Goal: Information Seeking & Learning: Find specific fact

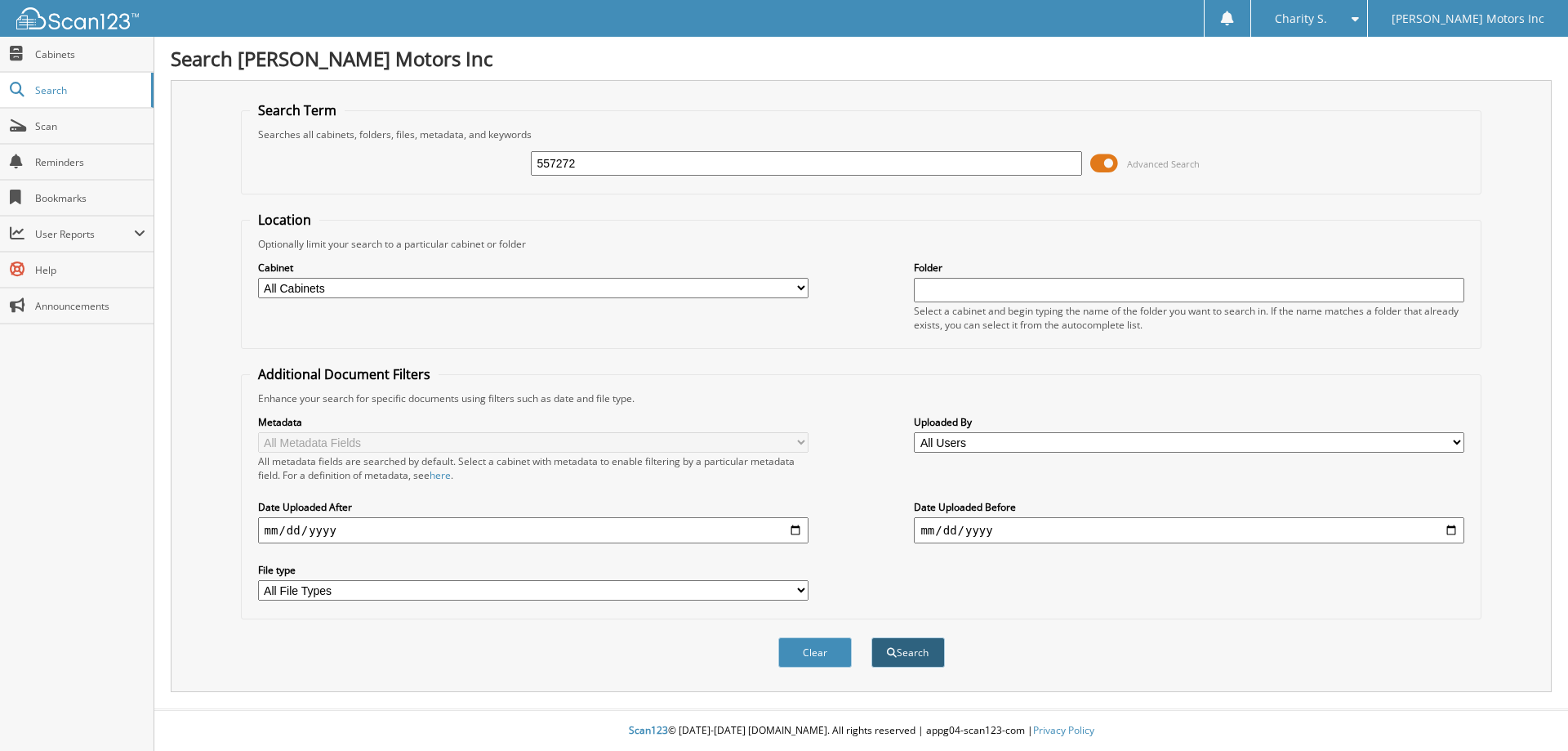
type input "557272"
click at [906, 660] on button "Search" at bounding box center [909, 652] width 74 height 30
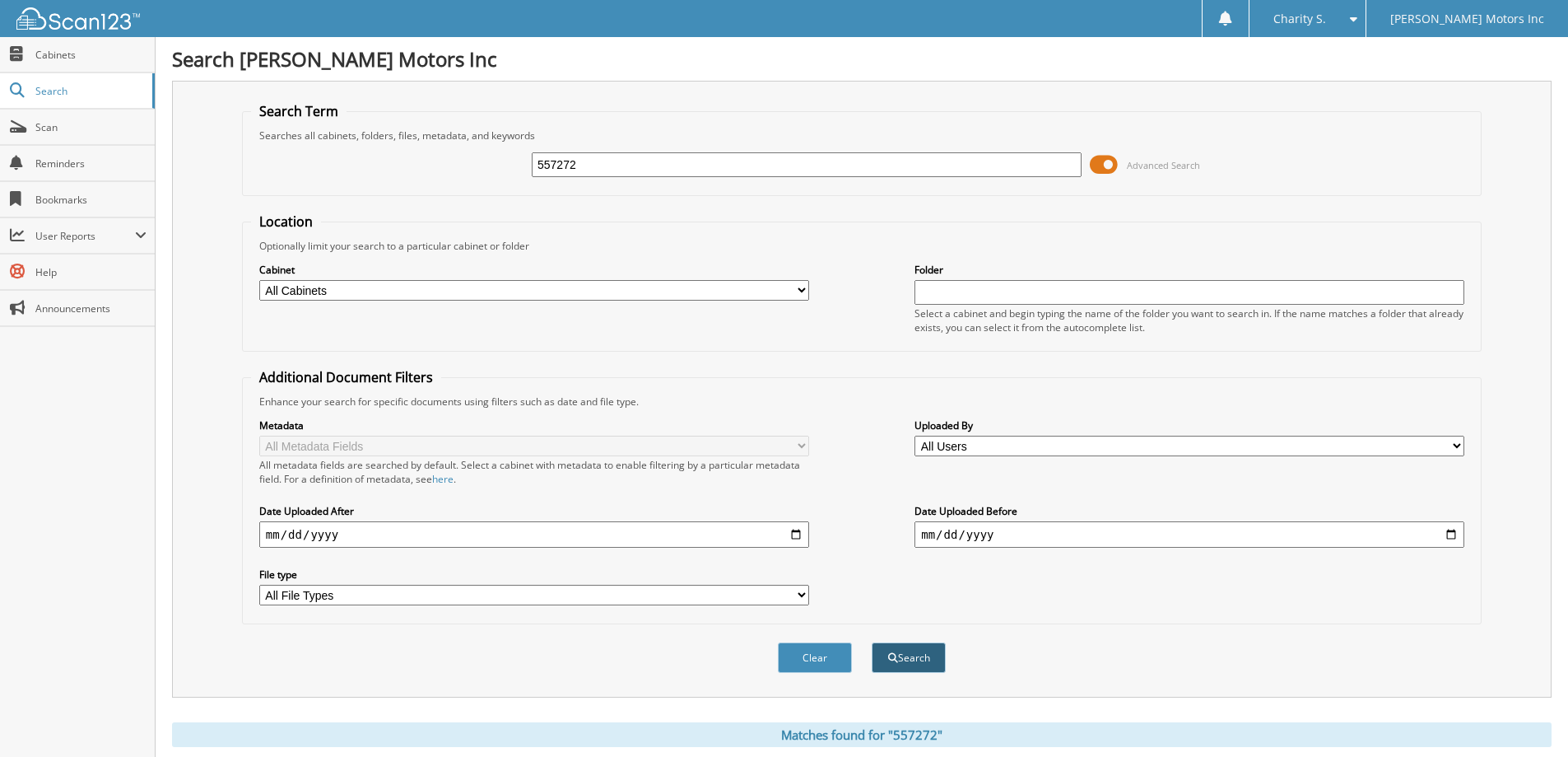
scroll to position [228, 0]
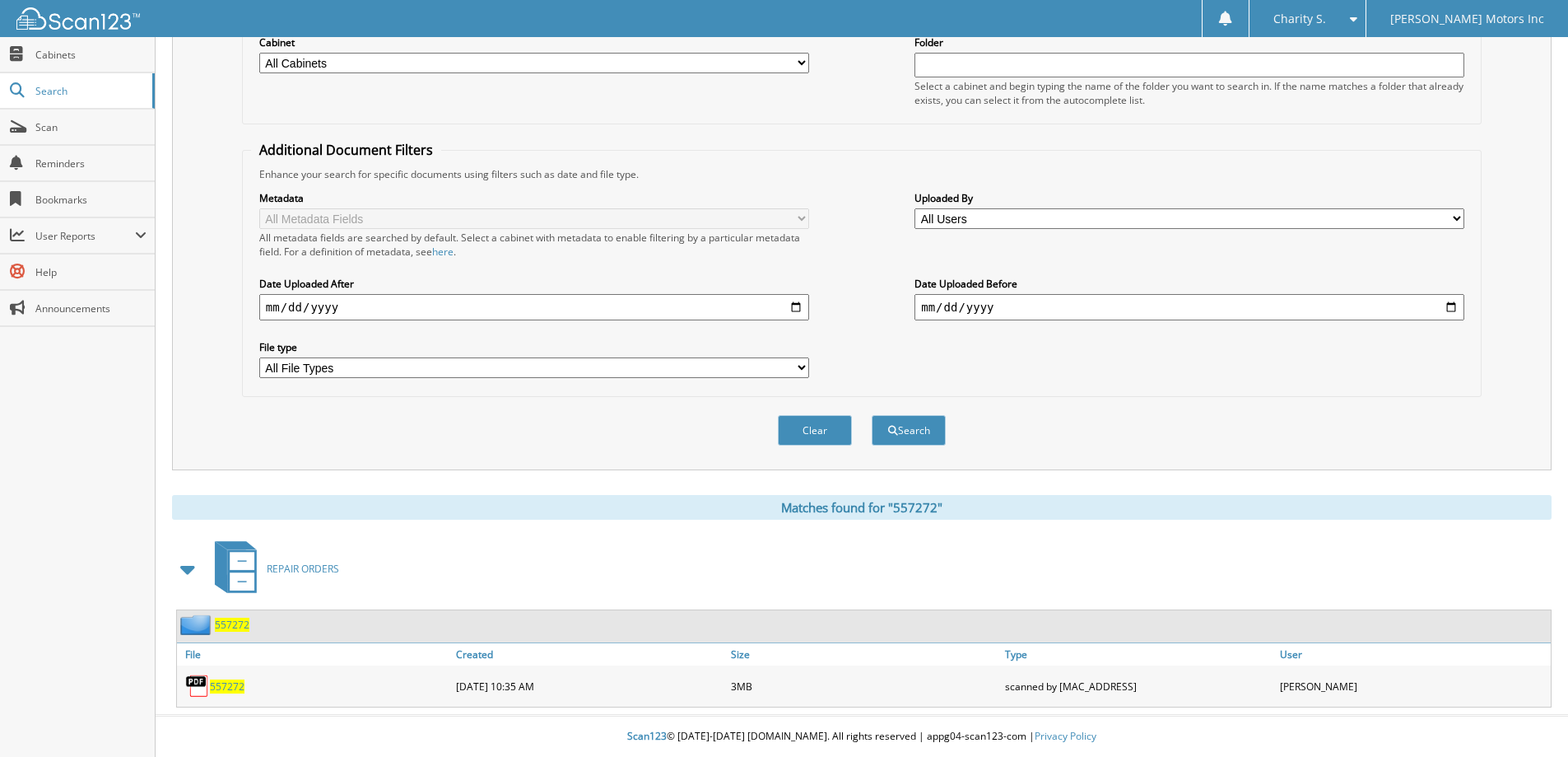
click at [212, 690] on span "557272" at bounding box center [227, 686] width 35 height 14
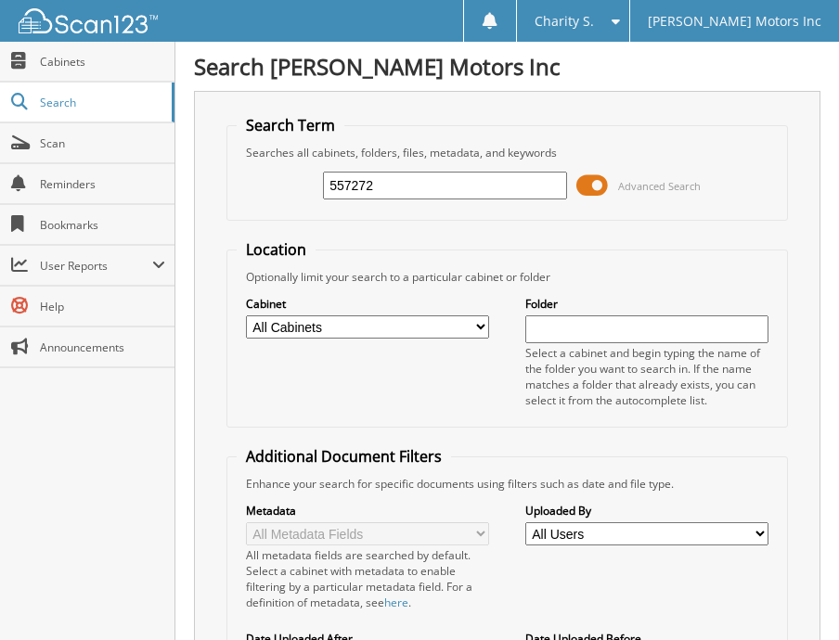
click at [367, 183] on input "557272" at bounding box center [445, 186] width 244 height 28
paste input "3024"
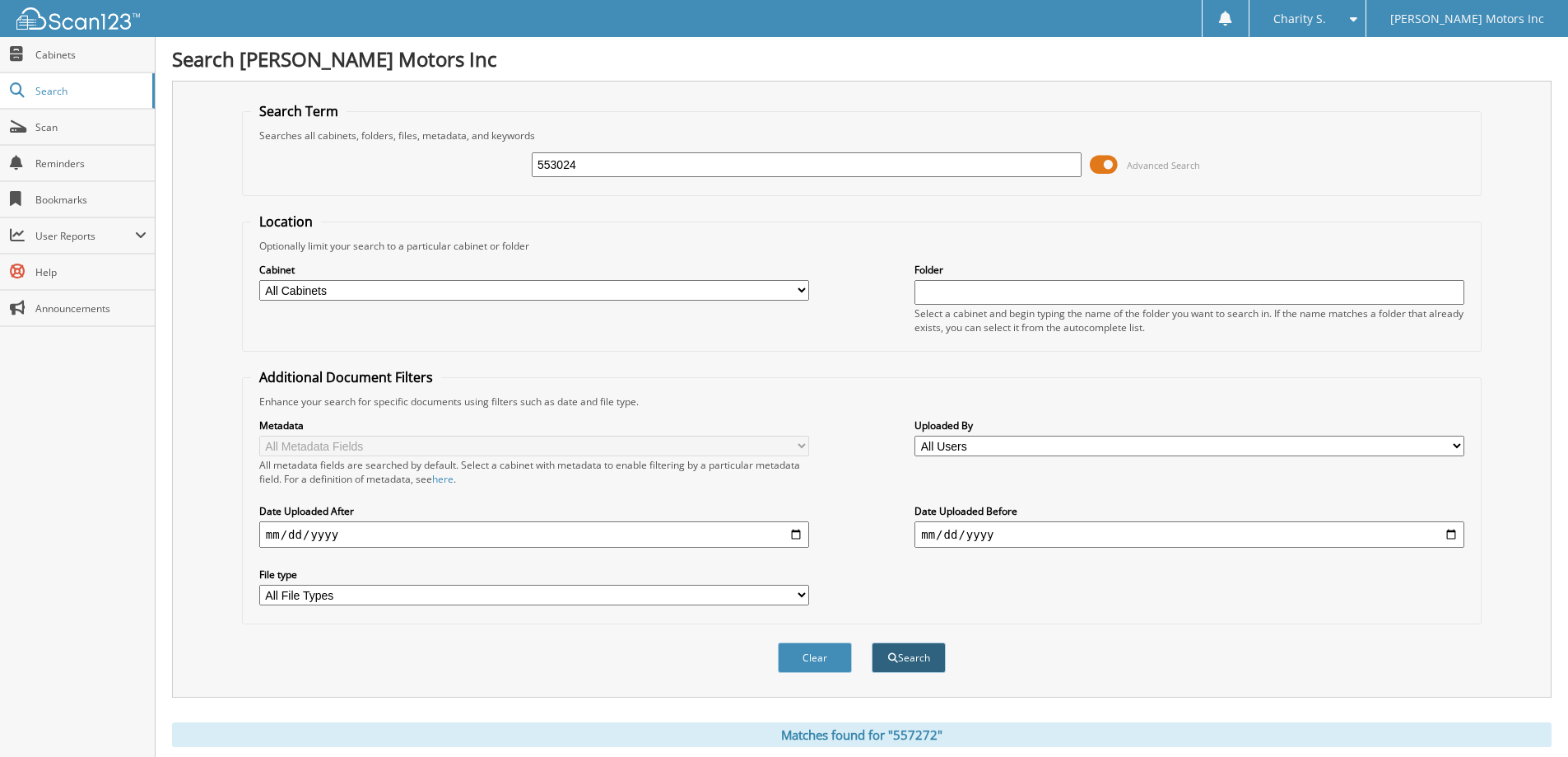
type input "553024"
click at [906, 657] on button "Search" at bounding box center [909, 658] width 74 height 30
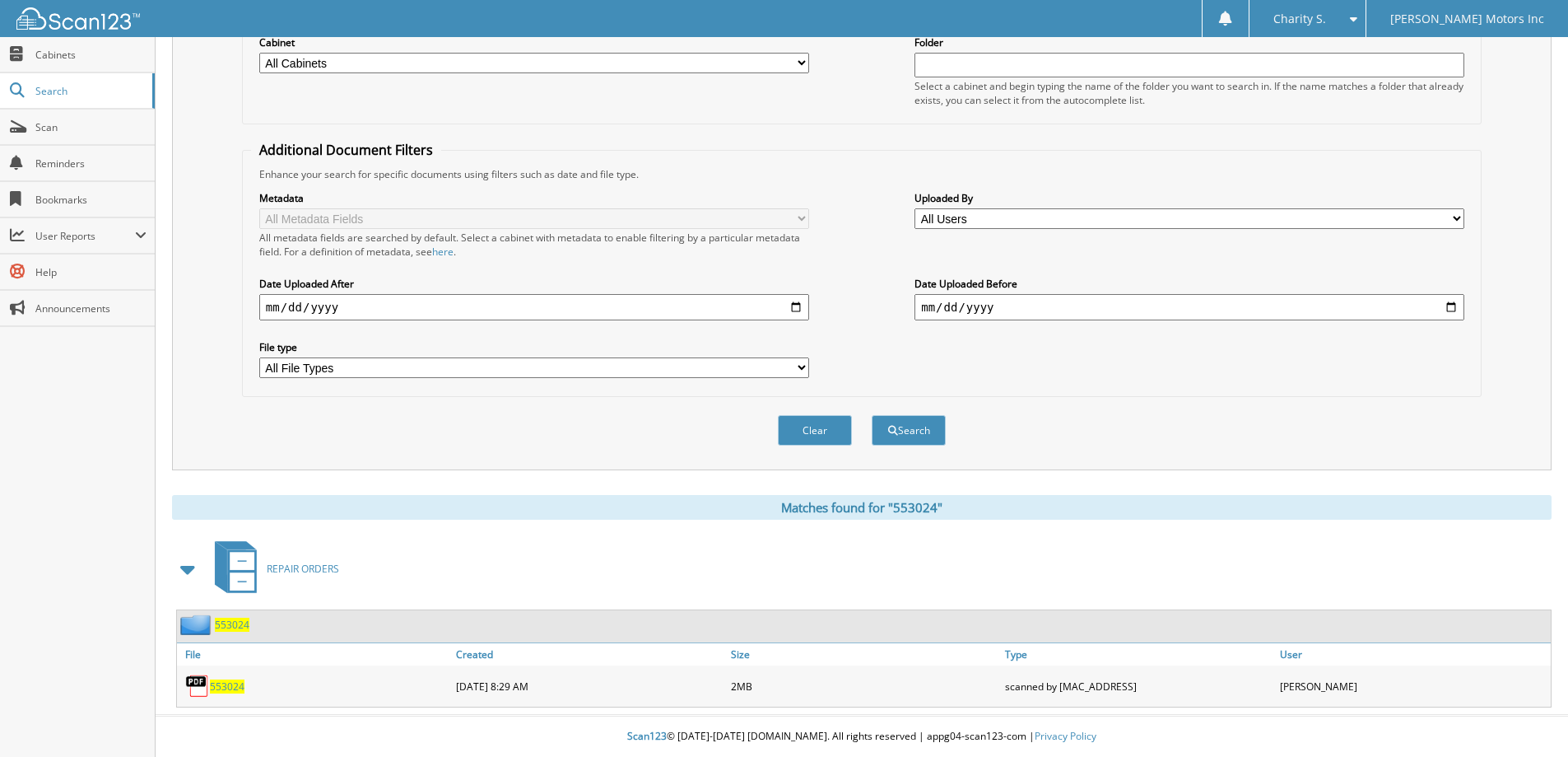
click at [224, 682] on span "553024" at bounding box center [227, 686] width 35 height 14
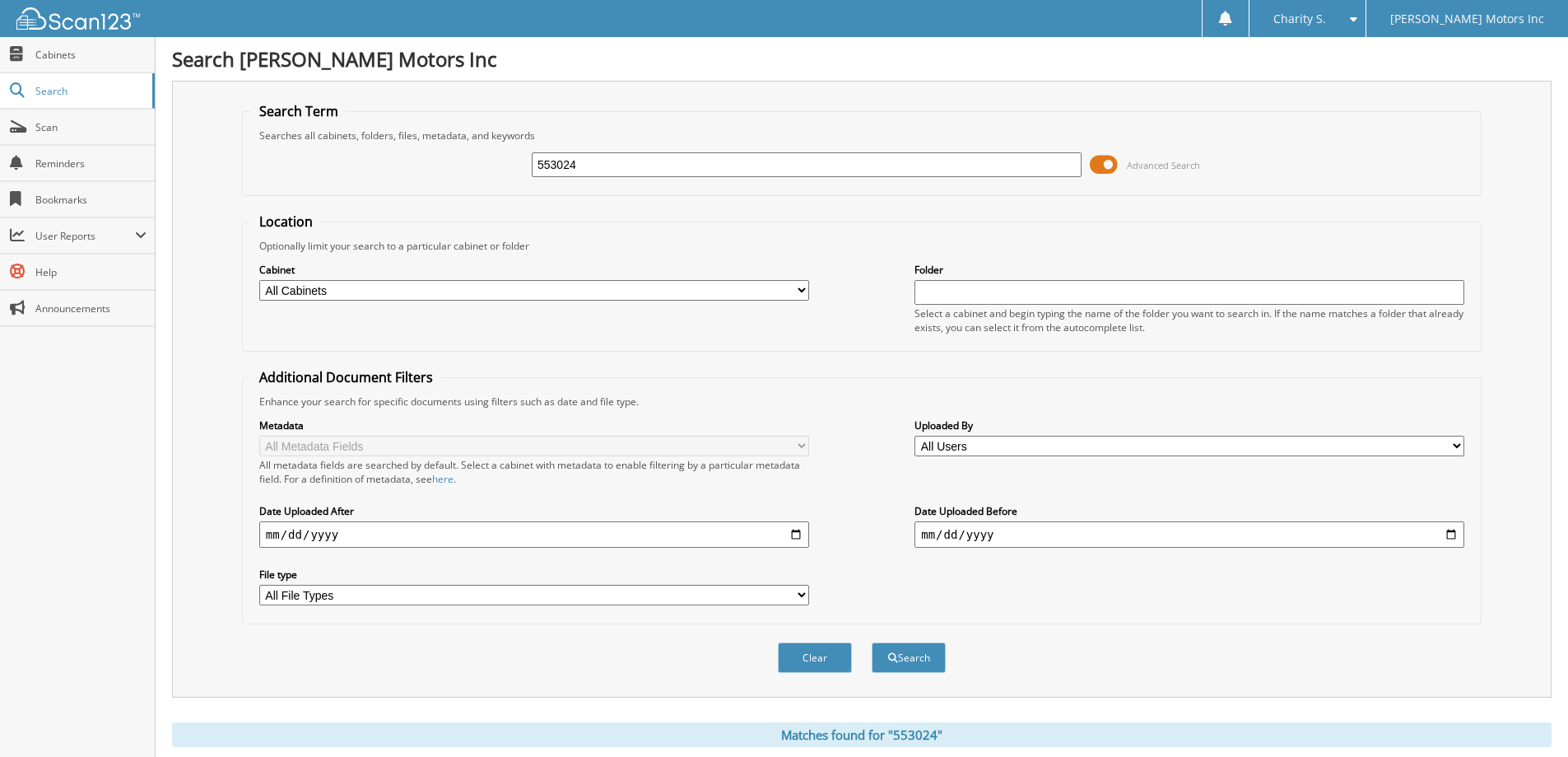
click at [572, 165] on input "553024" at bounding box center [806, 165] width 550 height 25
paste input "2929"
type input "552929"
click at [872, 643] on button "Search" at bounding box center [909, 658] width 74 height 30
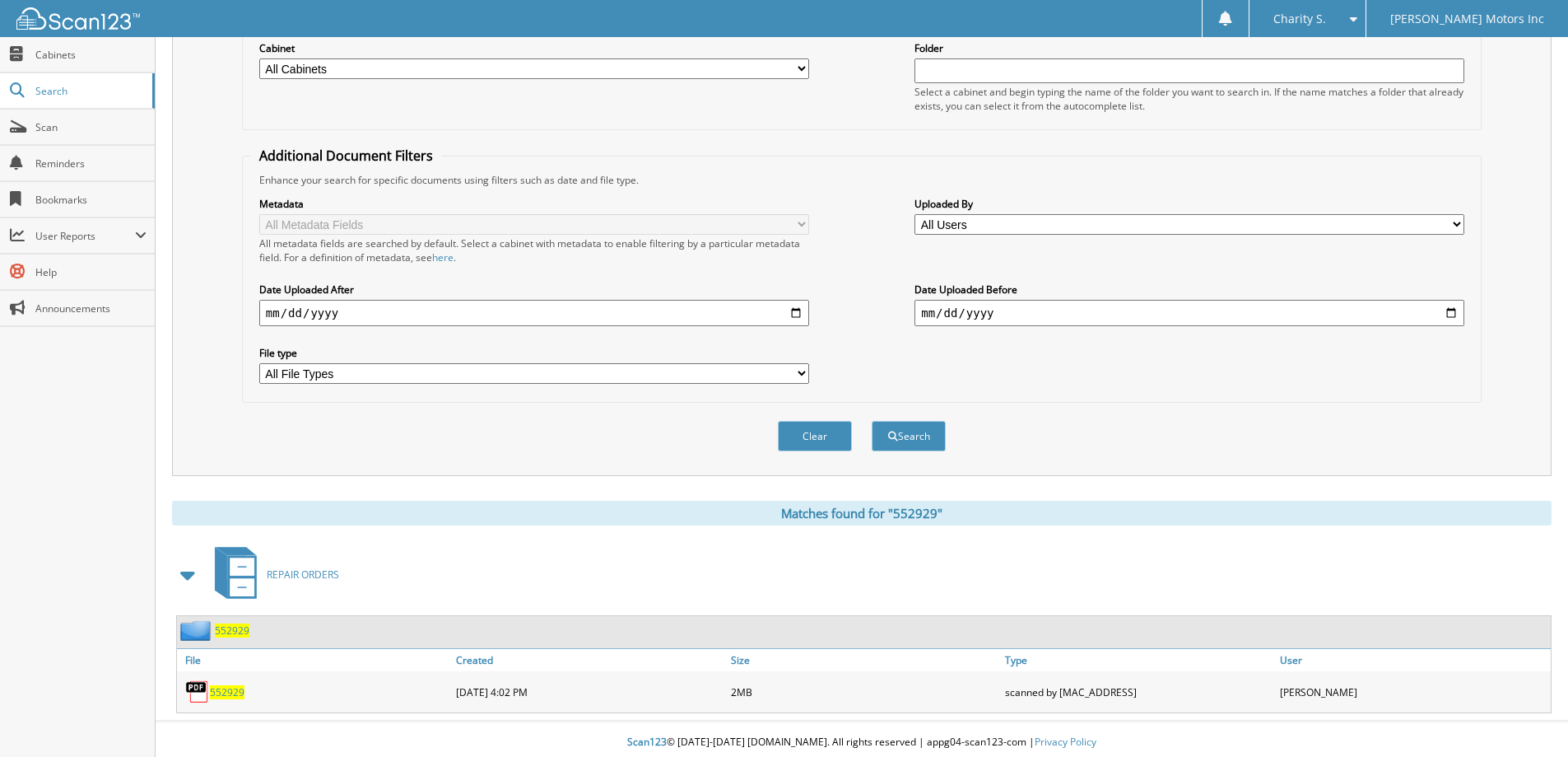
scroll to position [228, 0]
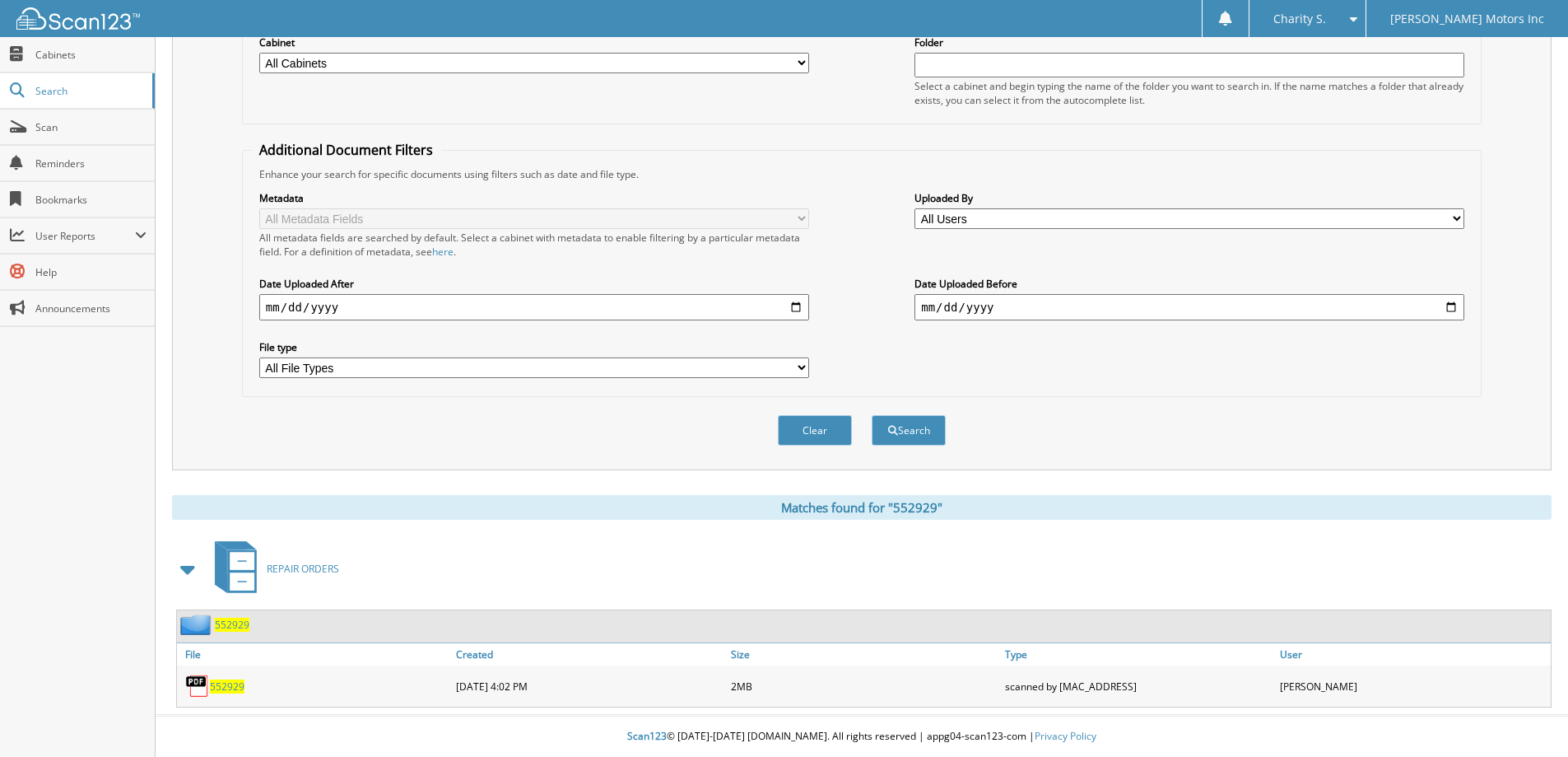
click at [227, 680] on span "552929" at bounding box center [227, 686] width 35 height 14
